Goal: Task Accomplishment & Management: Manage account settings

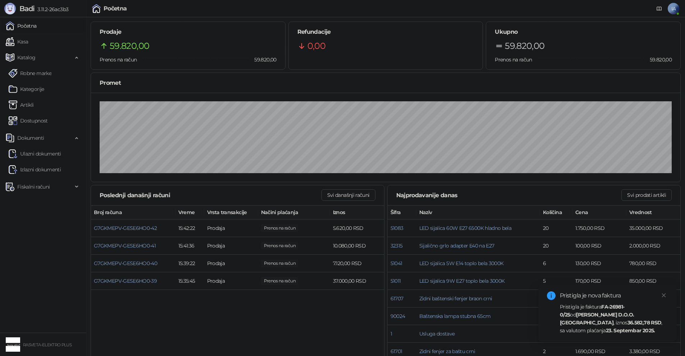
click at [631, 325] on strong "36.582,78 RSD" at bounding box center [644, 323] width 34 height 6
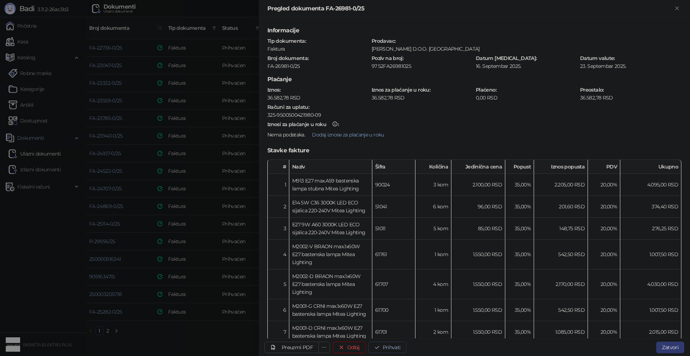
click at [391, 350] on button "Prihvati" at bounding box center [387, 348] width 38 height 12
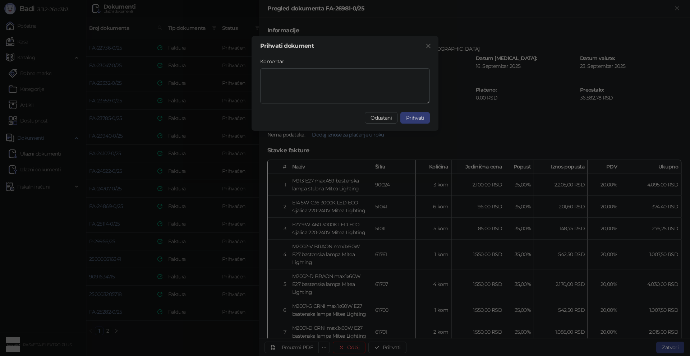
click at [415, 111] on div "Prihvati dokument Komentar Odustani Prihvati" at bounding box center [345, 83] width 187 height 95
click at [414, 120] on span "Prihvati" at bounding box center [415, 118] width 18 height 6
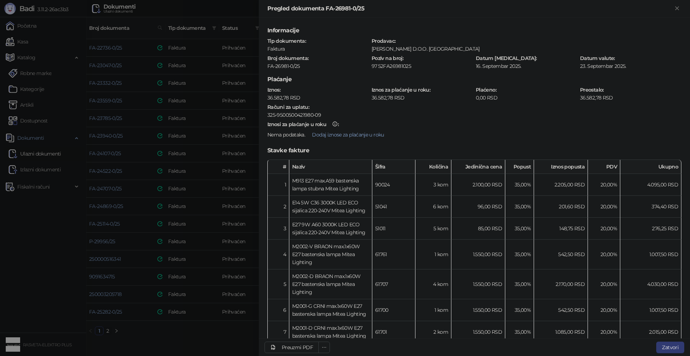
click at [199, 337] on div at bounding box center [345, 178] width 690 height 356
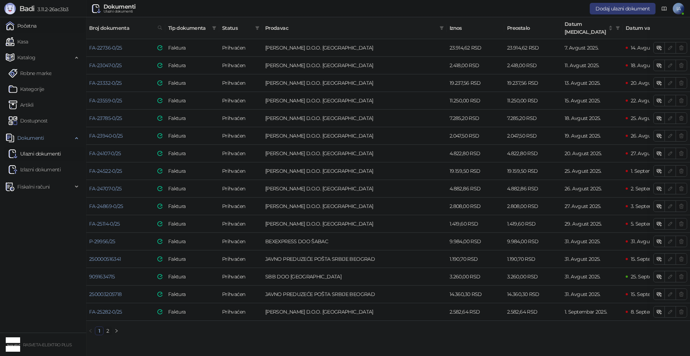
click at [37, 30] on link "Početna" at bounding box center [21, 26] width 31 height 14
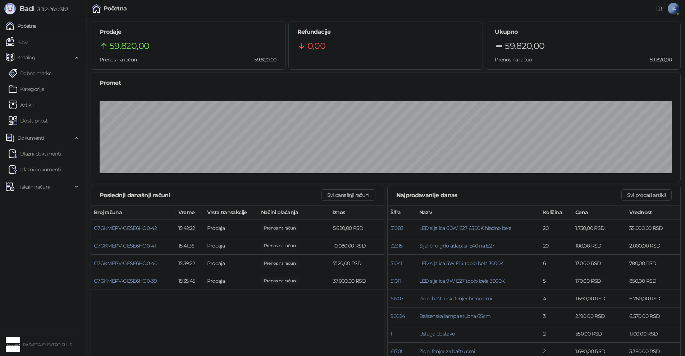
click at [145, 54] on div "Prodaje 59.820,00 Prenos na račun 59.820,00" at bounding box center [188, 45] width 194 height 47
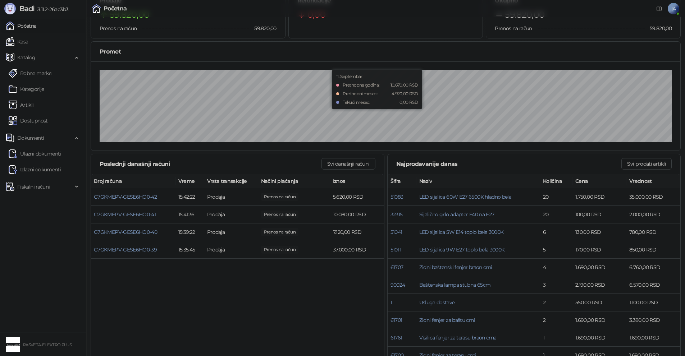
scroll to position [44, 0]
